Goal: Task Accomplishment & Management: Manage account settings

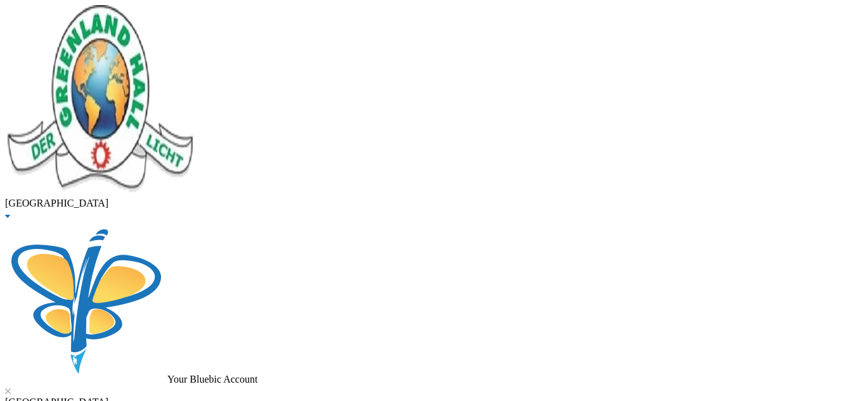
scroll to position [35, 0]
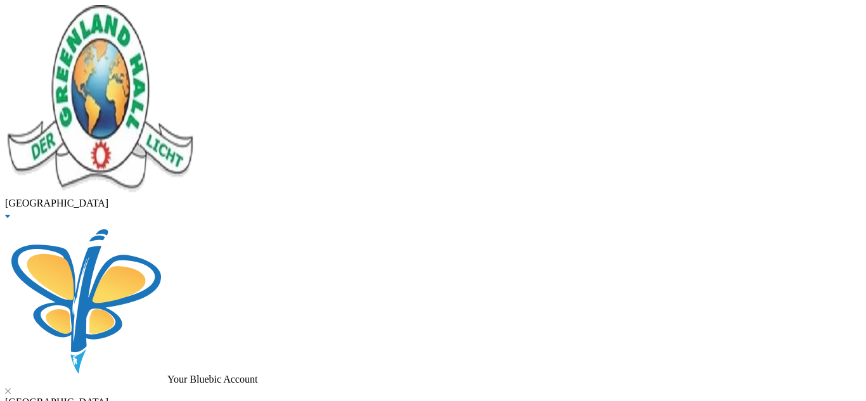
type input "olayinka"
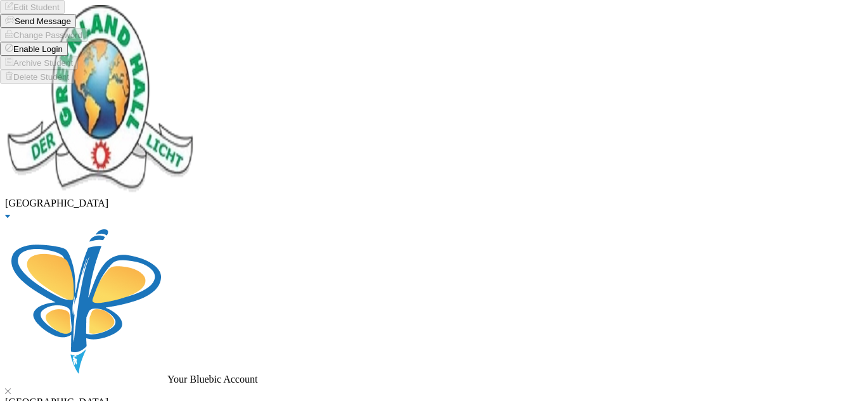
click at [68, 56] on button "Enable Login" at bounding box center [34, 49] width 68 height 14
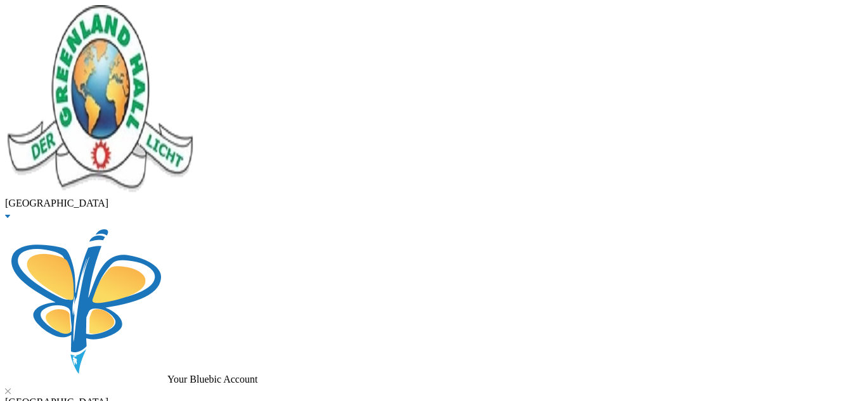
drag, startPoint x: 194, startPoint y: 105, endPoint x: 104, endPoint y: 109, distance: 90.1
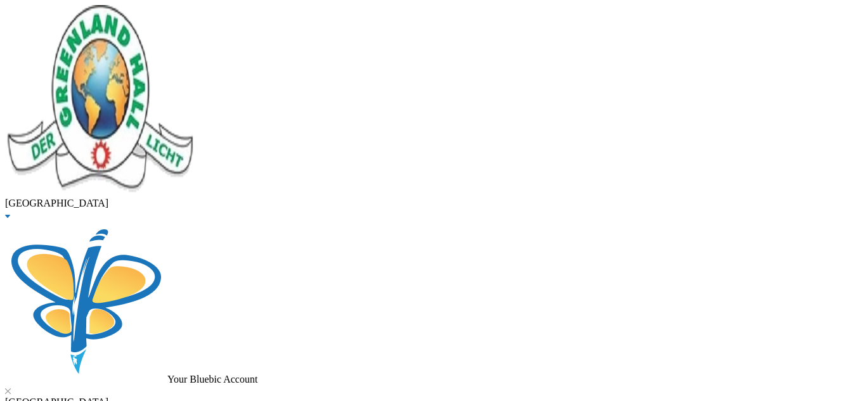
type input "kasalai"
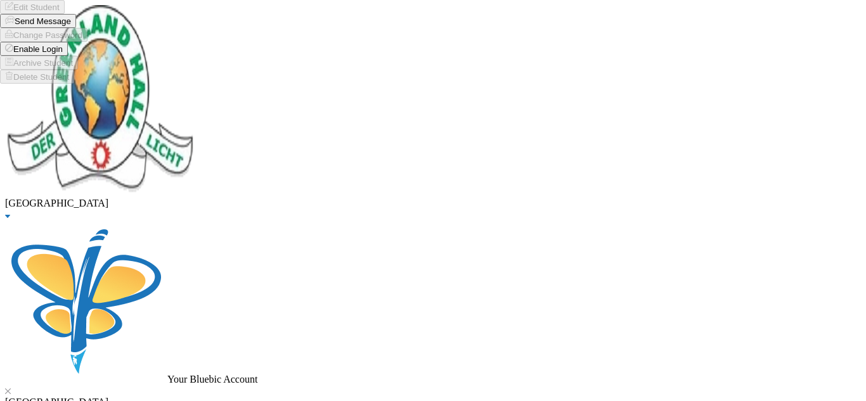
click at [68, 56] on button "Enable Login" at bounding box center [34, 49] width 68 height 14
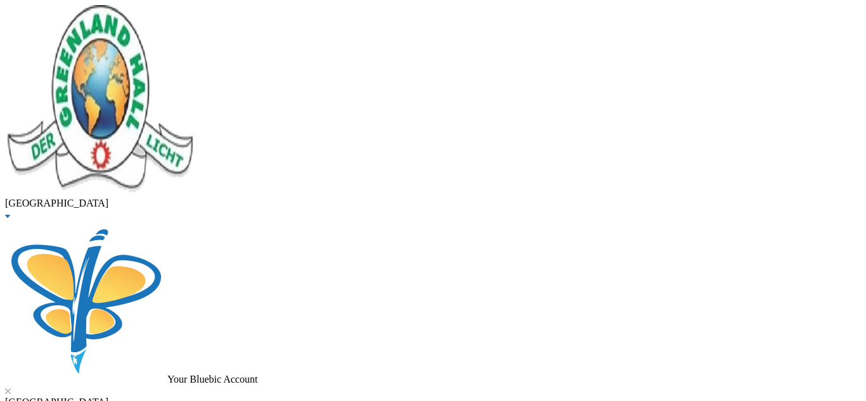
drag, startPoint x: 245, startPoint y: 107, endPoint x: 100, endPoint y: 105, distance: 144.5
type input "olayinka"
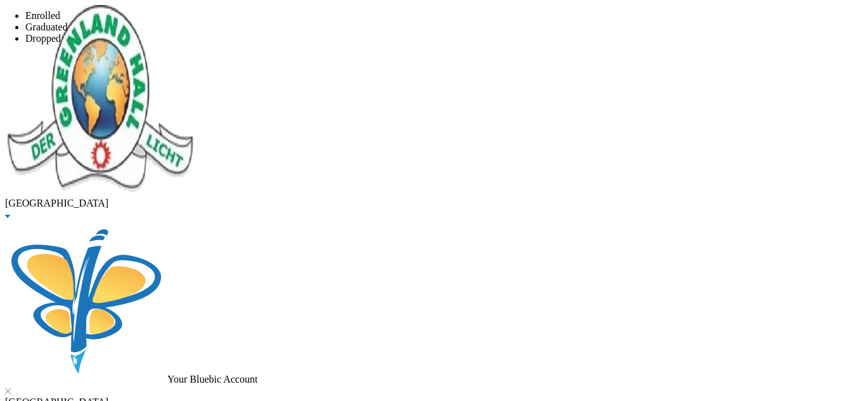
click at [68, 32] on span "Graduated" at bounding box center [46, 27] width 42 height 11
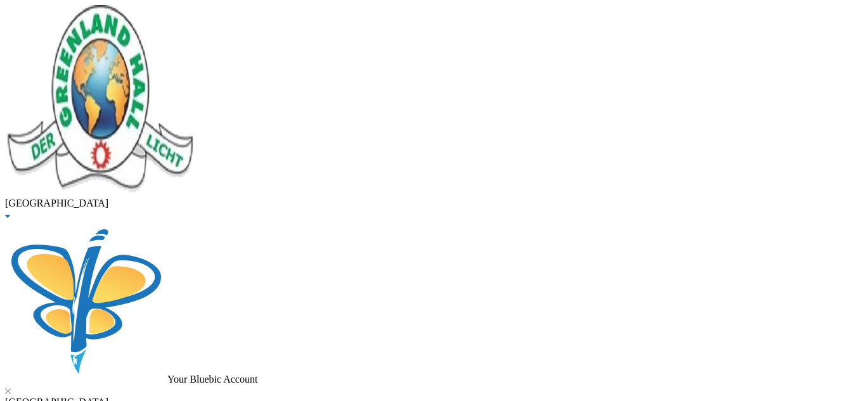
type input "40000"
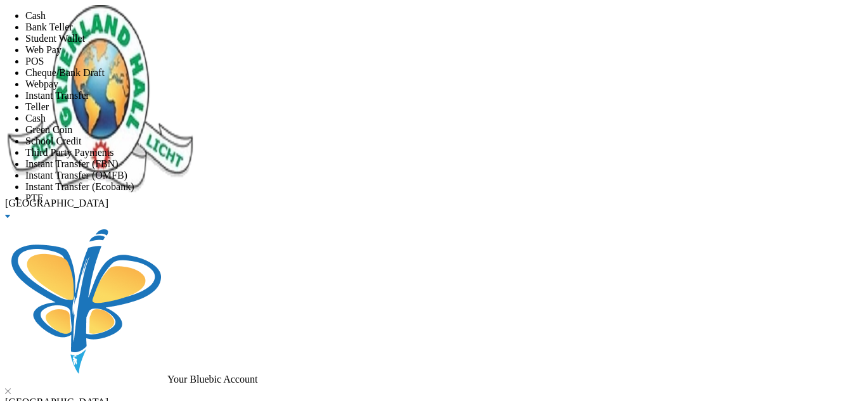
scroll to position [149, 0]
click at [359, 136] on li "School Credit" at bounding box center [445, 141] width 840 height 11
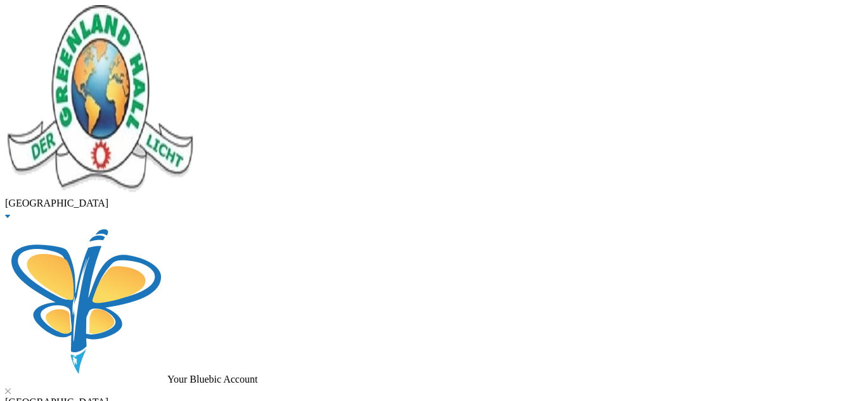
scroll to position [81, 0]
type textarea "From Mrs Olayinka's July remuneration"
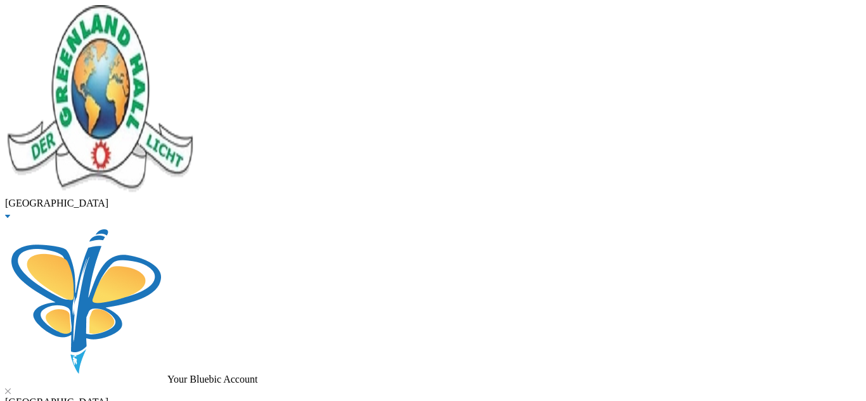
checkbox input "true"
type input "10000"
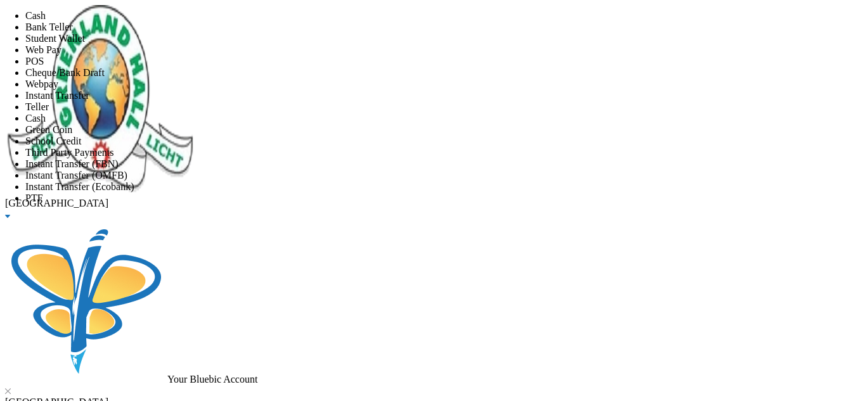
scroll to position [149, 0]
click at [323, 136] on li "School Credit" at bounding box center [445, 141] width 840 height 11
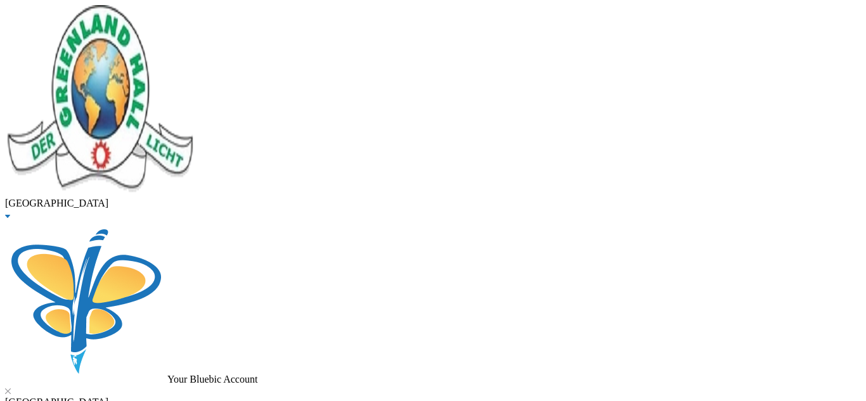
type textarea "from Mr Ubanede's July remuneration"
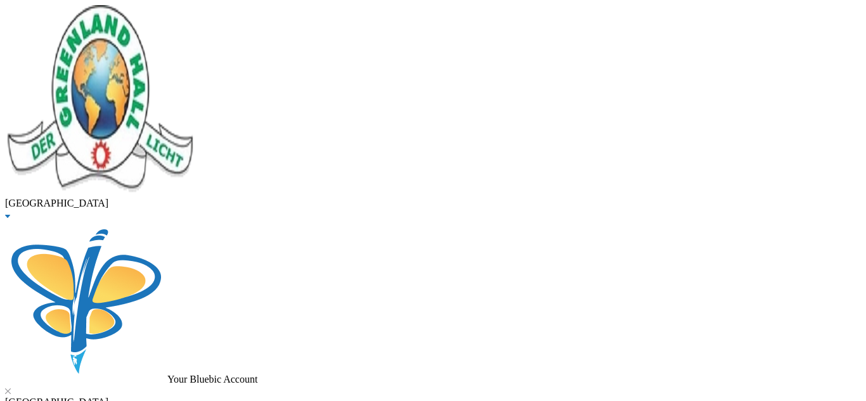
checkbox input "true"
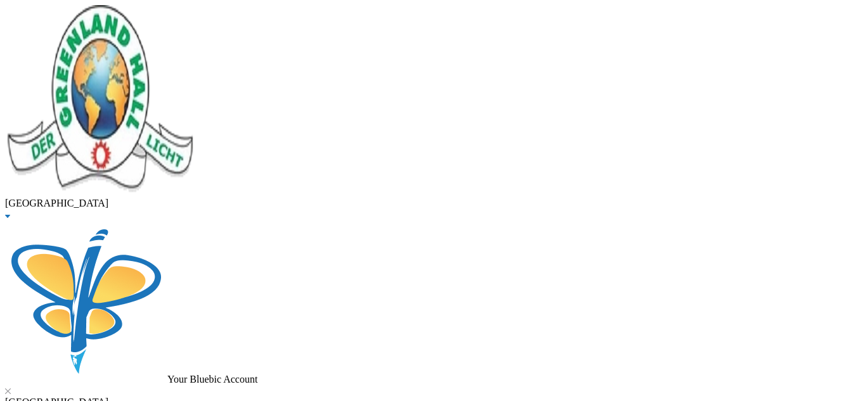
checkbox input "true"
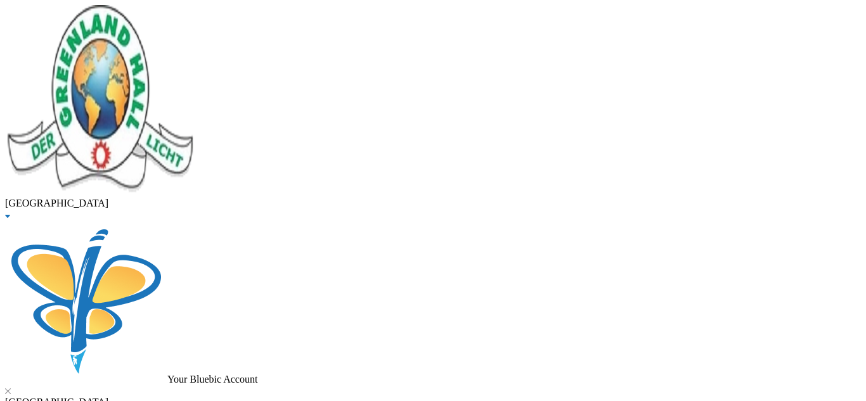
checkbox input "true"
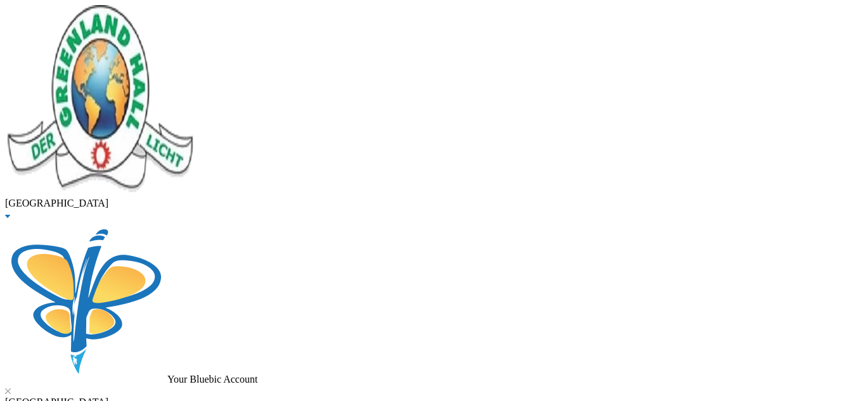
checkbox input "true"
checkbox input "false"
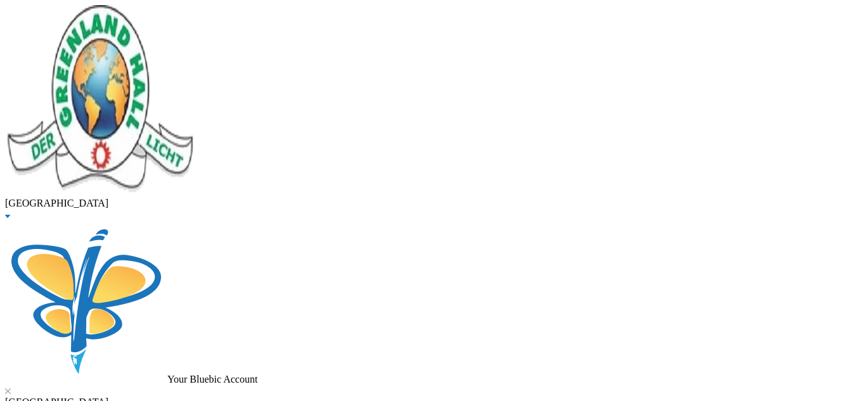
checkbox input "false"
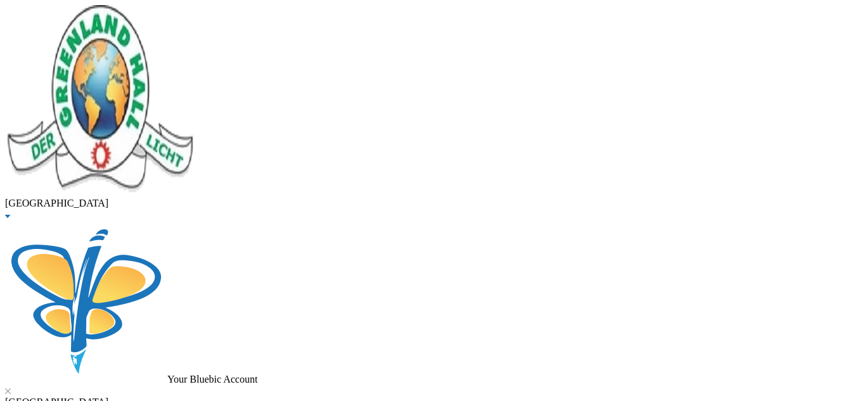
checkbox input "false"
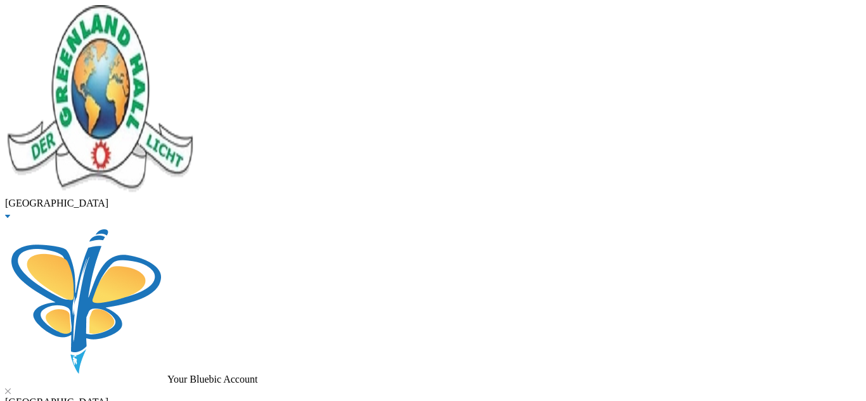
drag, startPoint x: 236, startPoint y: 101, endPoint x: 39, endPoint y: 100, distance: 197.8
type input "osoba"
